Goal: Information Seeking & Learning: Learn about a topic

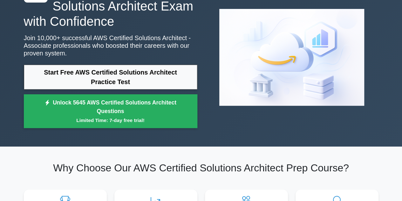
scroll to position [53, 0]
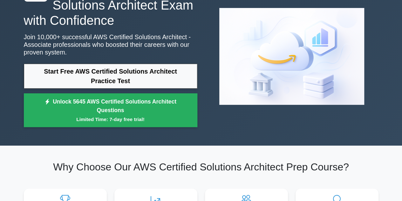
click at [78, 63] on div ".st0{fill:#252F3E;} .st1{fill-rule:evenodd;clip-rule:evenodd;fill:#FF9900;} Ace…" at bounding box center [110, 56] width 181 height 148
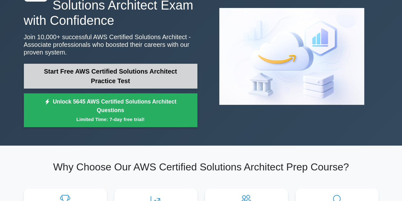
click at [79, 73] on link "Start Free AWS Certified Solutions Architect Practice Test" at bounding box center [111, 76] width 174 height 25
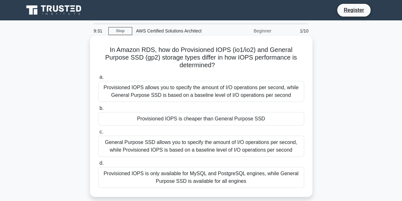
click at [172, 97] on div "Provisioned IOPS allows you to specify the amount of I/O operations per second,…" at bounding box center [201, 91] width 206 height 21
click at [98, 79] on input "a. Provisioned IOPS allows you to specify the amount of I/O operations per seco…" at bounding box center [98, 77] width 0 height 4
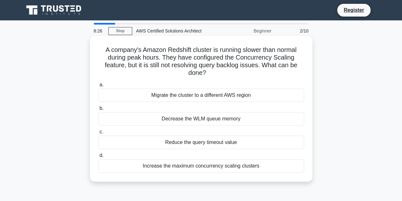
click at [124, 142] on div "Reduce the query timeout value" at bounding box center [201, 141] width 206 height 13
click at [98, 134] on input "c. Reduce the query timeout value" at bounding box center [98, 132] width 0 height 4
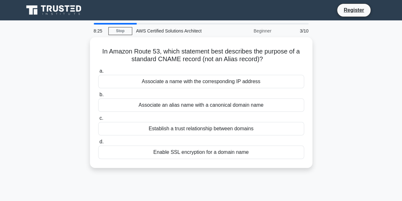
click at [50, 94] on div "In Amazon Route 53, which statement best describes the purpose of a standard CN…" at bounding box center [201, 106] width 362 height 138
click at [53, 62] on div "In Amazon Route 53, which statement best describes the purpose of a standard CN…" at bounding box center [201, 106] width 362 height 138
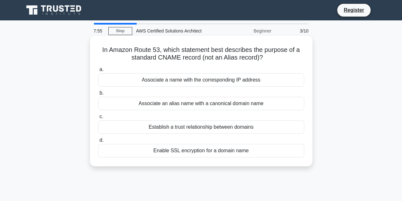
click at [116, 125] on div "Establish a trust relationship between domains" at bounding box center [201, 126] width 206 height 13
click at [98, 119] on input "c. Establish a trust relationship between domains" at bounding box center [98, 116] width 0 height 4
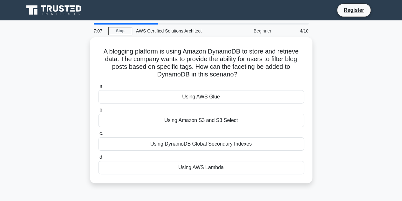
click at [350, 72] on div "A blogging platform is using Amazon DynamoDB to store and retrieve data. The co…" at bounding box center [201, 113] width 362 height 153
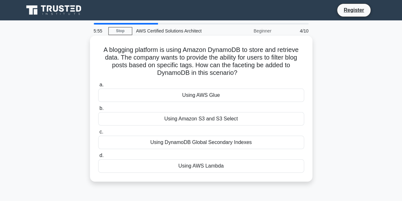
click at [205, 122] on div "Using Amazon S3 and S3 Select" at bounding box center [201, 118] width 206 height 13
click at [98, 110] on input "b. Using Amazon S3 and S3 Select" at bounding box center [98, 108] width 0 height 4
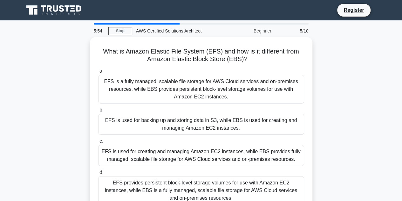
click at [344, 76] on div "What is Amazon Elastic File System (EFS) and how is it different from Amazon El…" at bounding box center [201, 129] width 362 height 184
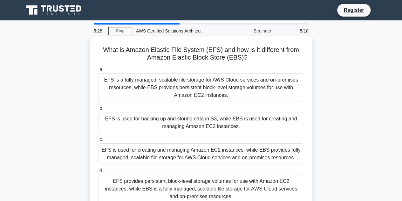
click at [200, 89] on div "EFS is a fully managed, scalable file storage for AWS Cloud services and on-pre…" at bounding box center [201, 87] width 206 height 29
click at [98, 72] on input "a. EFS is a fully managed, scalable file storage for AWS Cloud services and on-…" at bounding box center [98, 69] width 0 height 4
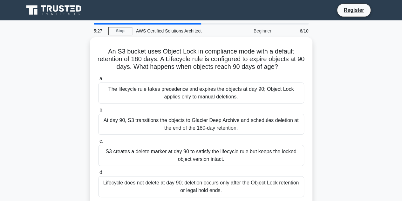
click at [340, 87] on div "An S3 bucket uses Object Lock in compliance mode with a default retention of 18…" at bounding box center [201, 125] width 362 height 176
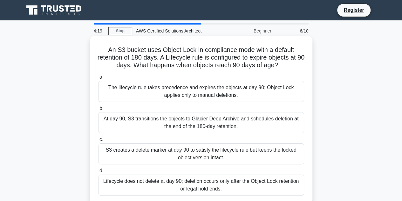
click at [243, 120] on div "At day 90, S3 transitions the objects to Glacier Deep Archive and schedules del…" at bounding box center [201, 122] width 206 height 21
click at [98, 110] on input "b. At day 90, S3 transitions the objects to Glacier Deep Archive and schedules …" at bounding box center [98, 108] width 0 height 4
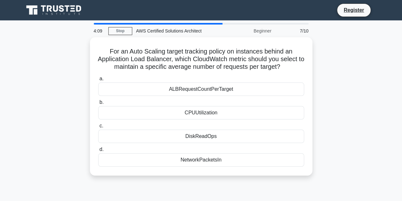
click at [346, 79] on div "For an Auto Scaling target tracking policy on instances behind an Application L…" at bounding box center [201, 110] width 362 height 146
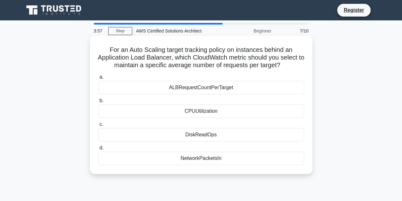
click at [255, 90] on div "ALBRequestCountPerTarget" at bounding box center [201, 87] width 206 height 13
click at [98, 79] on input "a. ALBRequestCountPerTarget" at bounding box center [98, 77] width 0 height 4
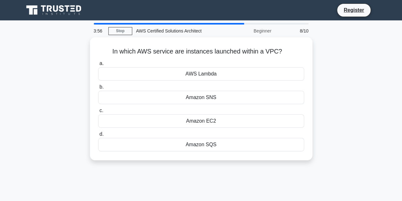
click at [354, 68] on div "In which AWS service are instances launched within a VPC? .spinner_0XTQ{transfo…" at bounding box center [201, 102] width 362 height 130
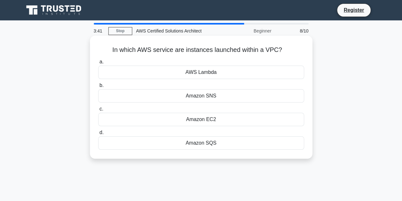
click at [242, 121] on div "Amazon EC2" at bounding box center [201, 119] width 206 height 13
click at [98, 111] on input "c. Amazon EC2" at bounding box center [98, 109] width 0 height 4
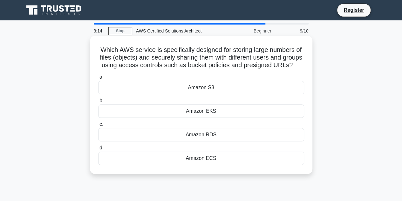
click at [227, 93] on div "Amazon S3" at bounding box center [201, 87] width 206 height 13
click at [98, 79] on input "a. Amazon S3" at bounding box center [98, 77] width 0 height 4
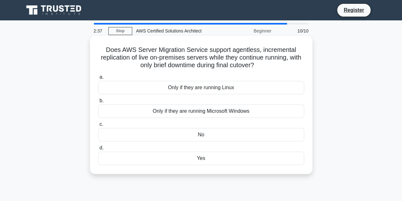
click at [201, 134] on div "No" at bounding box center [201, 134] width 206 height 13
click at [98, 126] on input "c. No" at bounding box center [98, 124] width 0 height 4
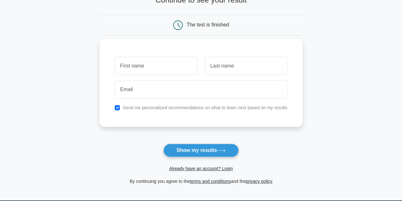
scroll to position [50, 0]
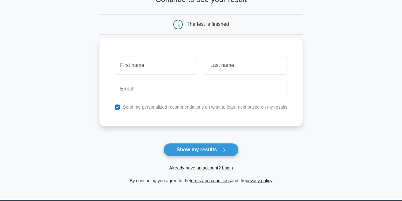
click at [115, 103] on div "Send me personalized recommendations on what to learn next based on my results" at bounding box center [201, 107] width 180 height 8
click at [116, 107] on input "checkbox" at bounding box center [117, 106] width 5 height 5
checkbox input "false"
click at [146, 67] on input "text" at bounding box center [156, 65] width 82 height 18
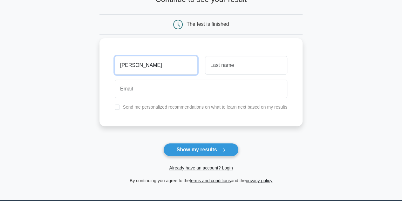
type input "[PERSON_NAME]"
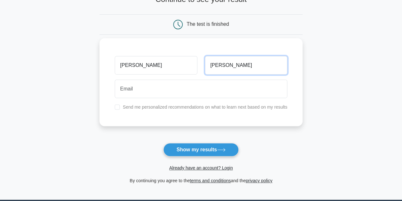
type input "[PERSON_NAME]"
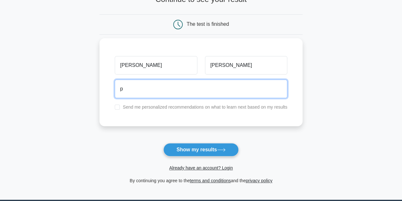
type input "pavindermahinder@hotmail.com"
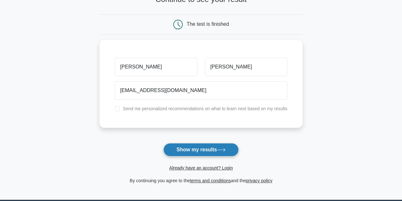
click at [208, 149] on button "Show my results" at bounding box center [200, 149] width 75 height 13
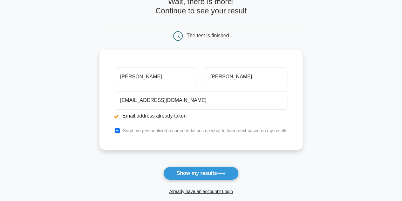
scroll to position [62, 0]
click at [117, 131] on input "checkbox" at bounding box center [117, 130] width 5 height 5
checkbox input "false"
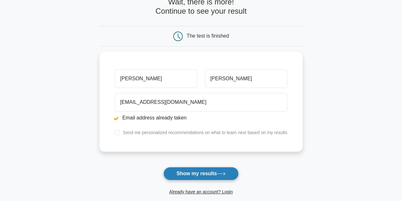
click at [193, 174] on button "Show my results" at bounding box center [200, 173] width 75 height 13
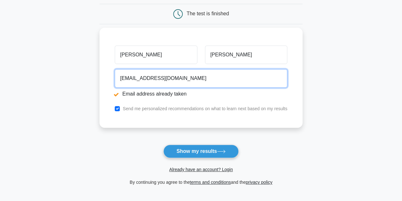
click at [152, 76] on input "pavindermahinder@hotmail.com" at bounding box center [201, 78] width 173 height 18
click at [196, 79] on input "pavindermahinder@hotmail.com" at bounding box center [201, 78] width 173 height 18
type input "immortalwarrior.ps@gmail.com"
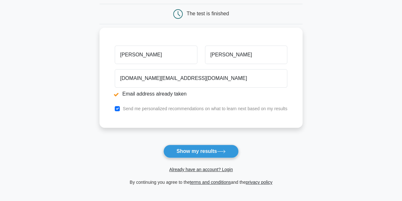
click at [124, 111] on div "Send me personalized recommendations on what to learn next based on my results" at bounding box center [201, 109] width 180 height 8
click at [119, 109] on input "checkbox" at bounding box center [117, 108] width 5 height 5
checkbox input "false"
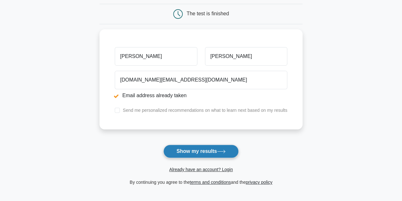
click at [184, 148] on button "Show my results" at bounding box center [200, 150] width 75 height 13
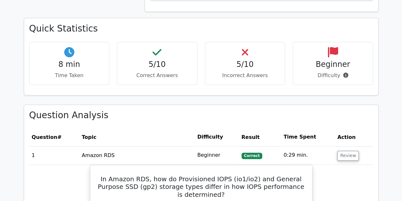
scroll to position [425, 0]
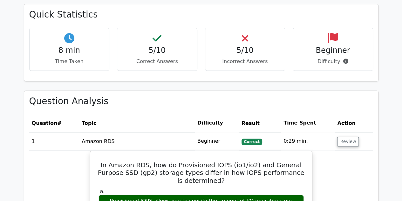
click at [234, 44] on div "5/10 Incorrect Answers" at bounding box center [245, 49] width 80 height 43
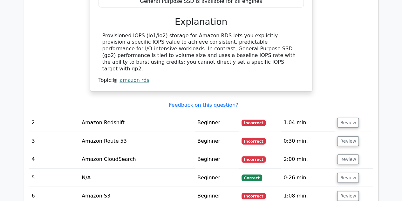
scroll to position [732, 0]
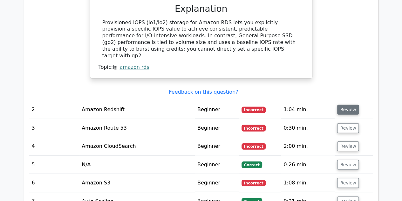
click at [343, 105] on button "Review" at bounding box center [348, 110] width 22 height 10
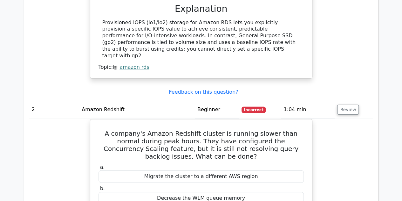
drag, startPoint x: 343, startPoint y: 79, endPoint x: 340, endPoint y: 122, distance: 43.4
click at [340, 122] on tbody "1 Amazon RDS Beginner Correct 0:29 min. Review" at bounding box center [201, 158] width 344 height 670
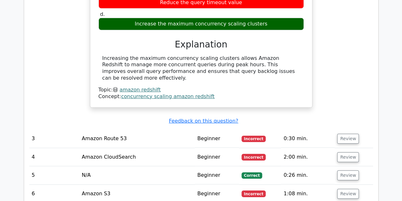
scroll to position [950, 0]
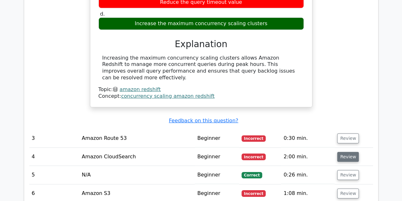
click at [343, 152] on button "Review" at bounding box center [348, 157] width 22 height 10
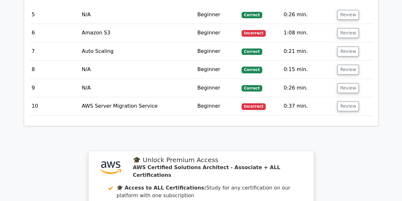
scroll to position [1381, 0]
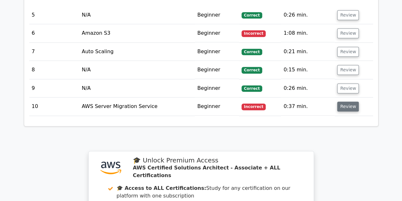
click at [349, 101] on button "Review" at bounding box center [348, 106] width 22 height 10
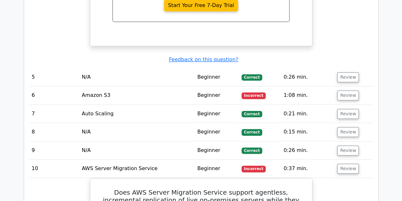
scroll to position [1317, 0]
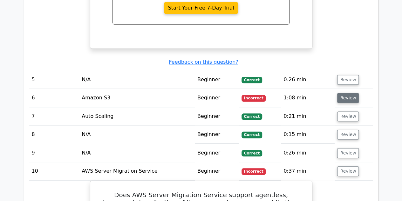
click at [347, 93] on button "Review" at bounding box center [348, 98] width 22 height 10
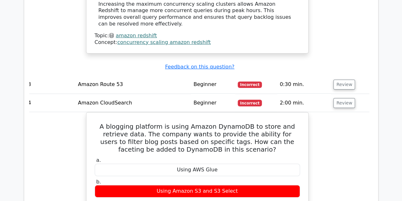
scroll to position [998, 0]
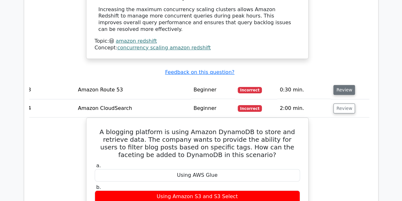
click at [341, 85] on button "Review" at bounding box center [345, 90] width 22 height 10
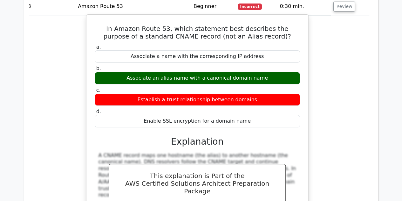
scroll to position [1063, 0]
